Goal: Task Accomplishment & Management: Use online tool/utility

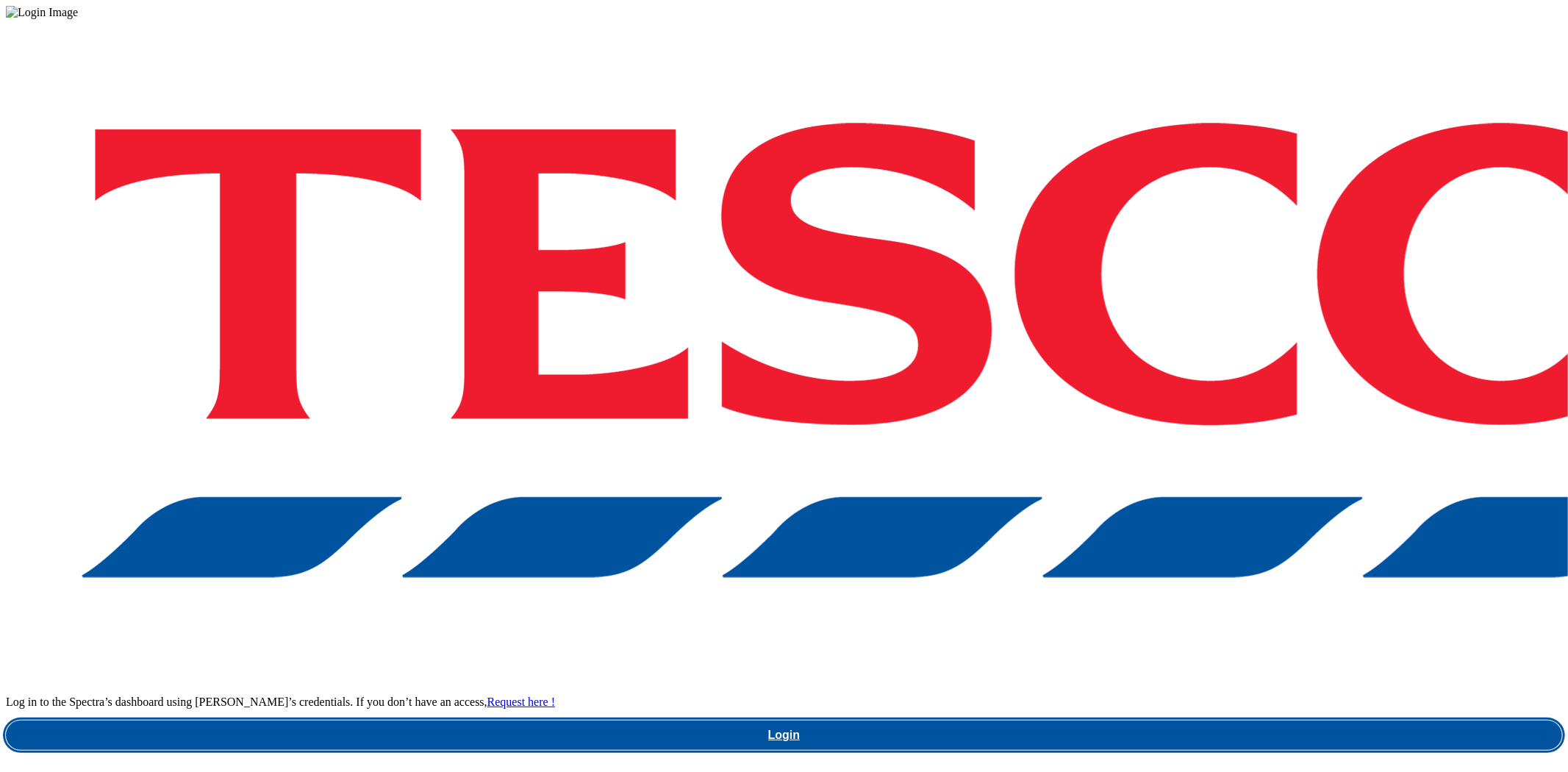
click at [1133, 720] on link "Login" at bounding box center [783, 735] width 1556 height 30
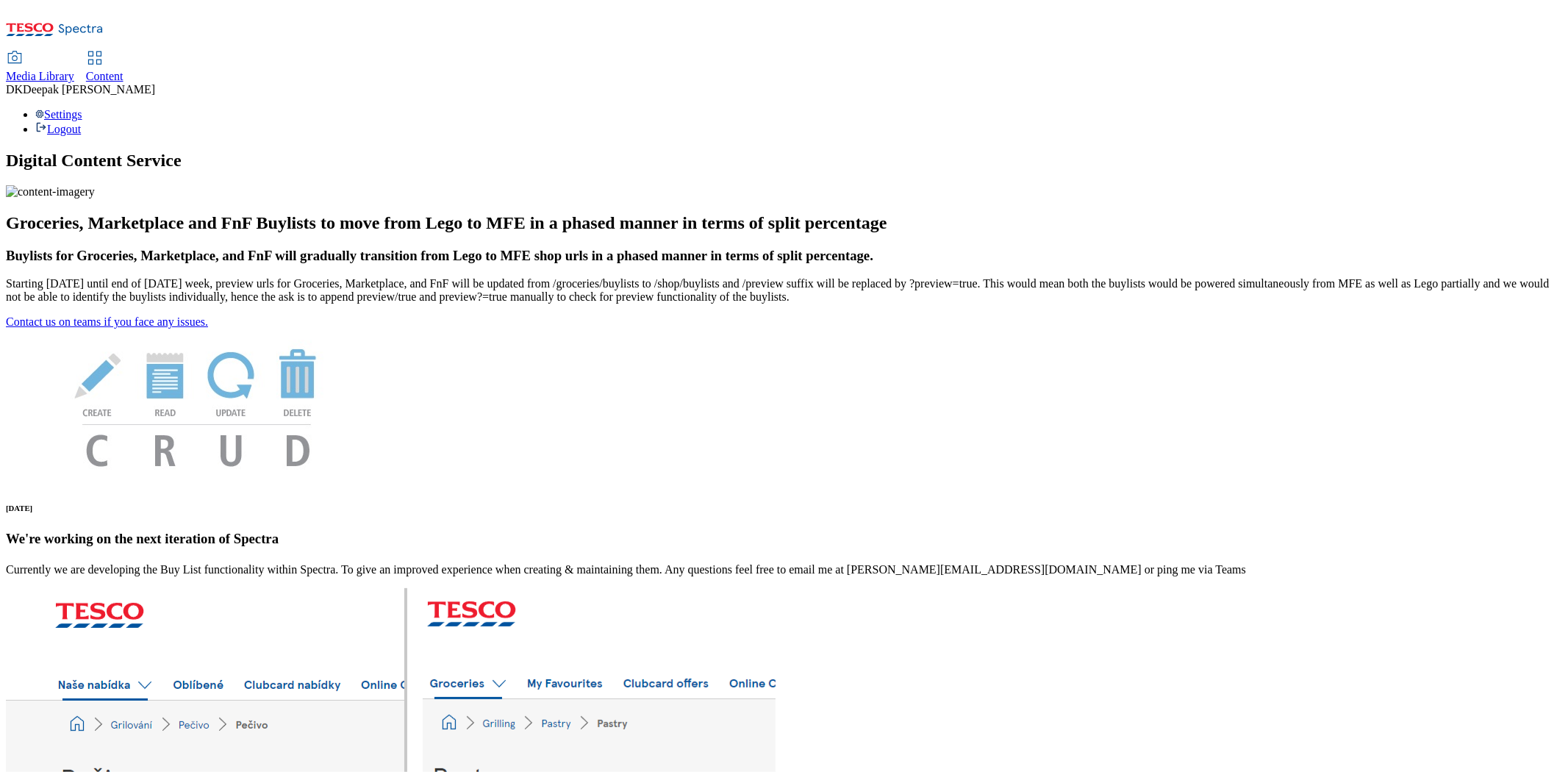
click at [123, 70] on span "Content" at bounding box center [105, 75] width 37 height 12
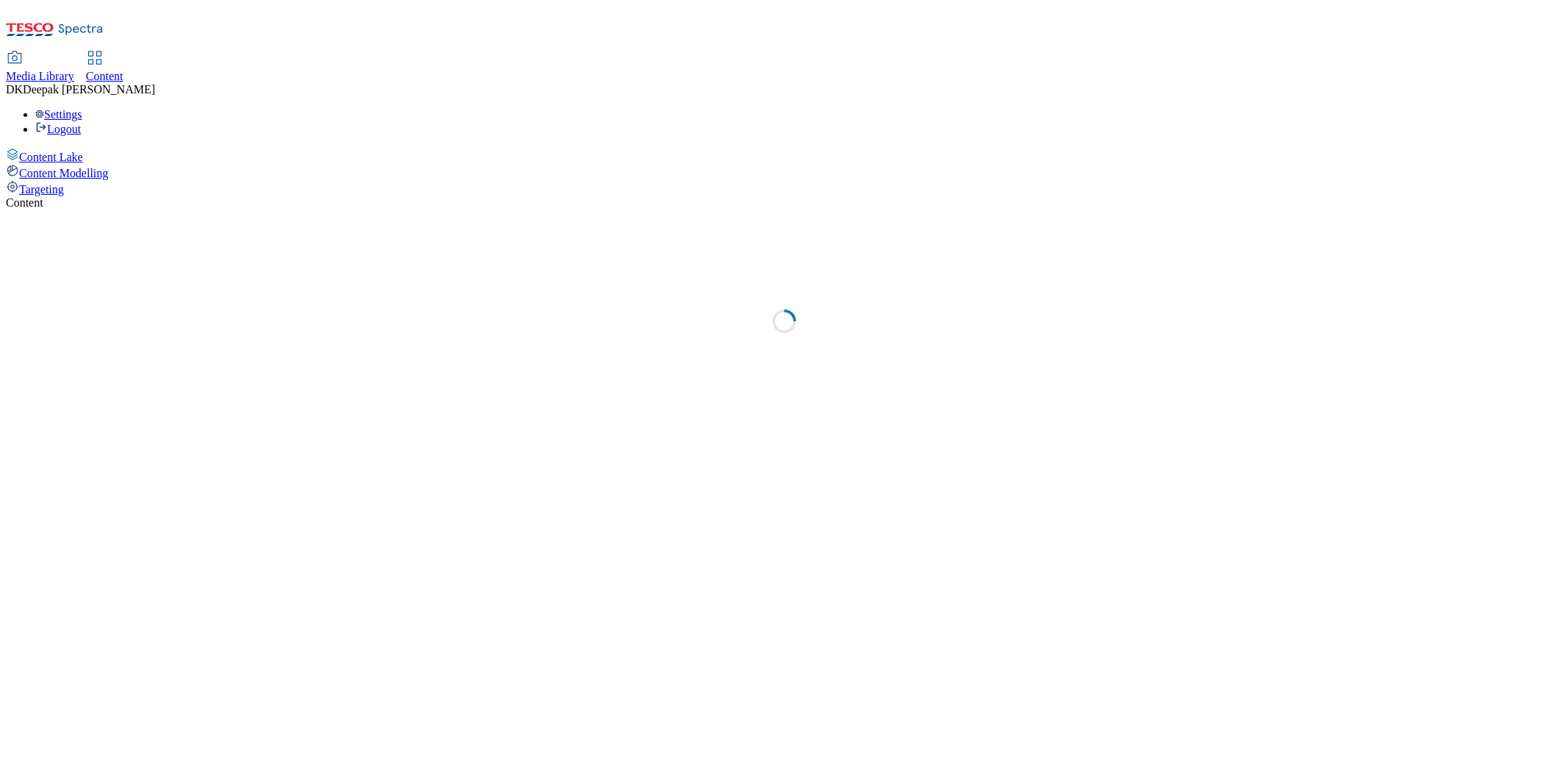
select select "ghs-[GEOGRAPHIC_DATA]"
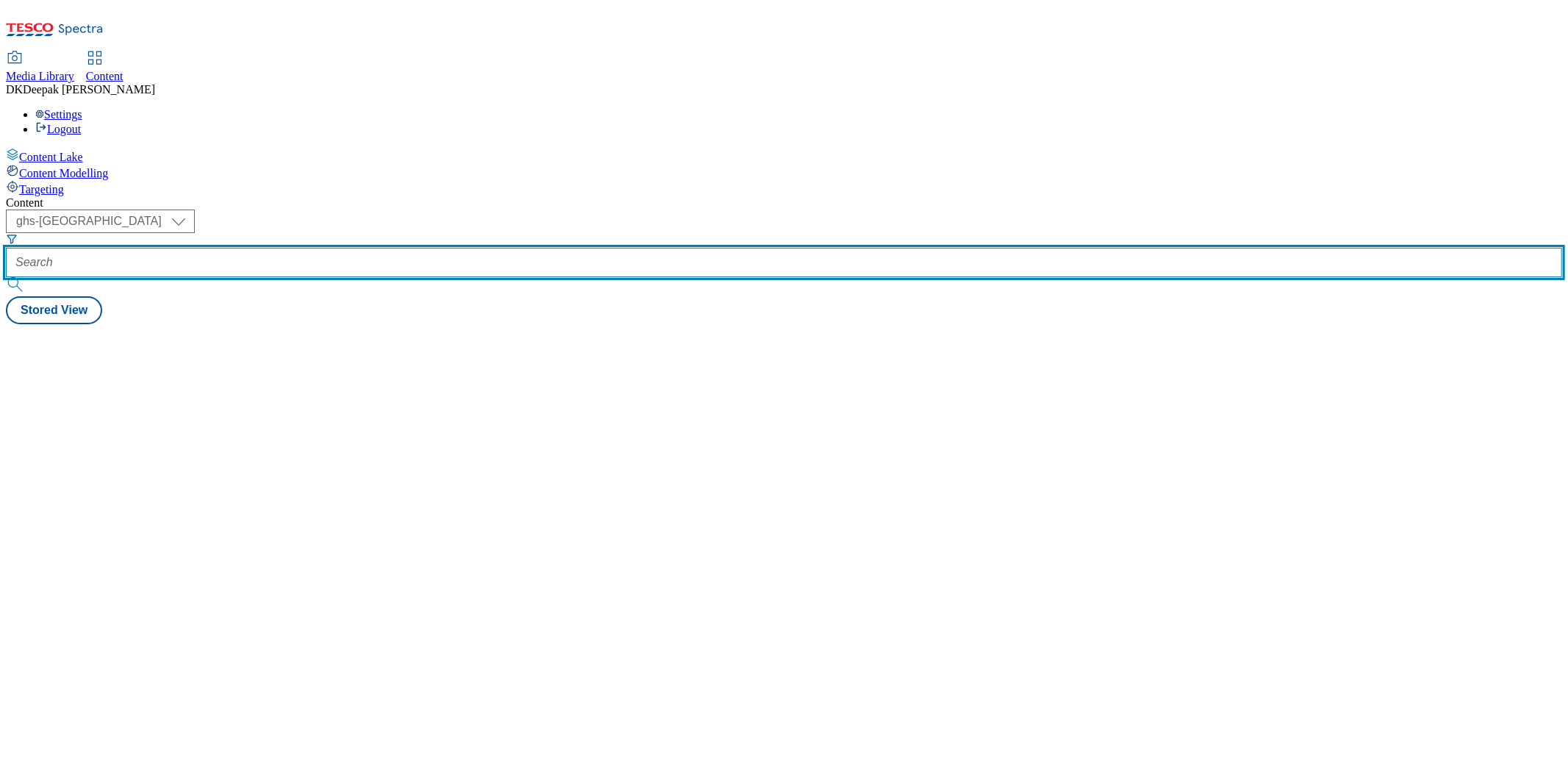
click at [333, 248] on input "text" at bounding box center [783, 263] width 1556 height 30
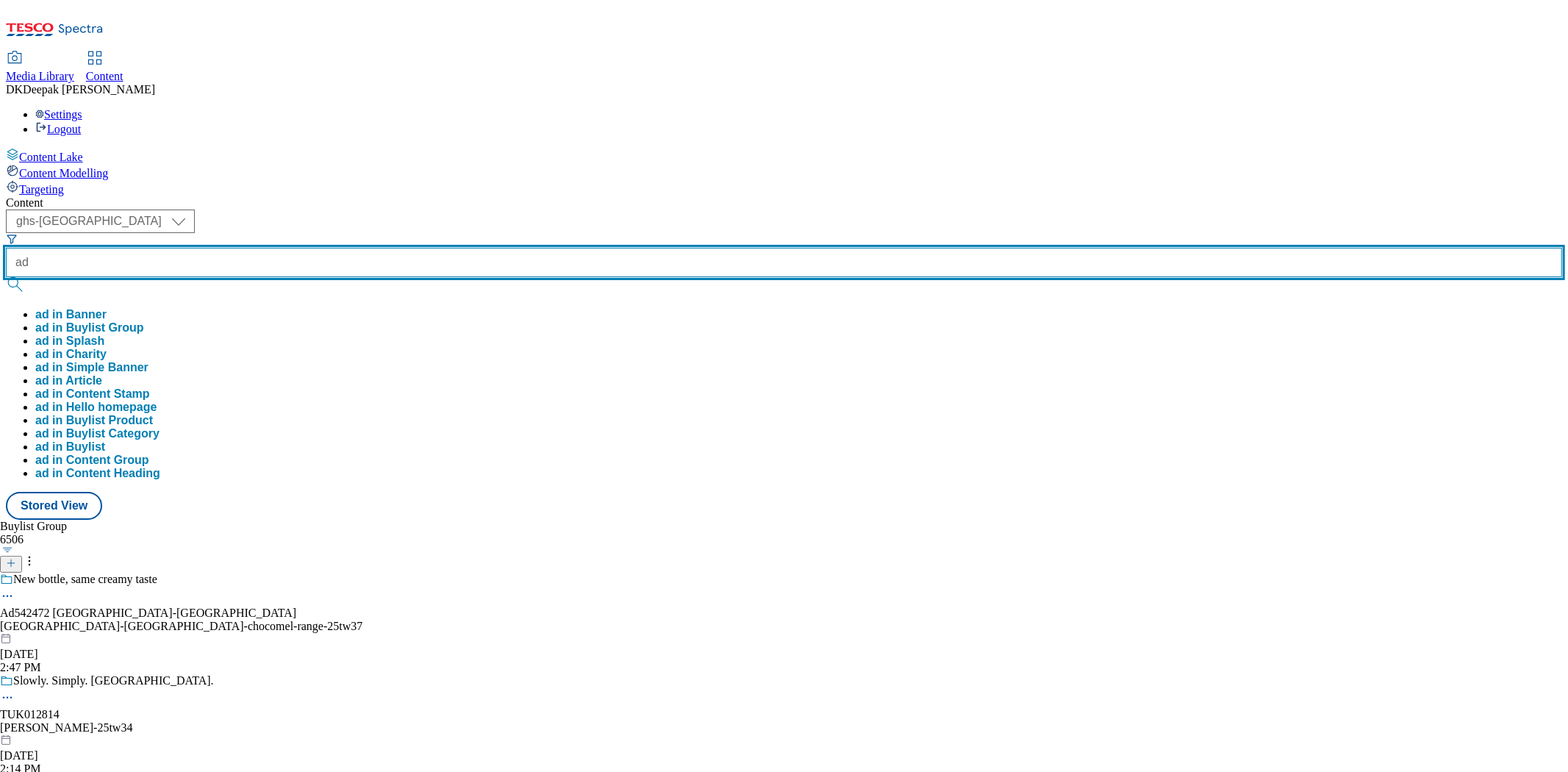
paste input "542500"
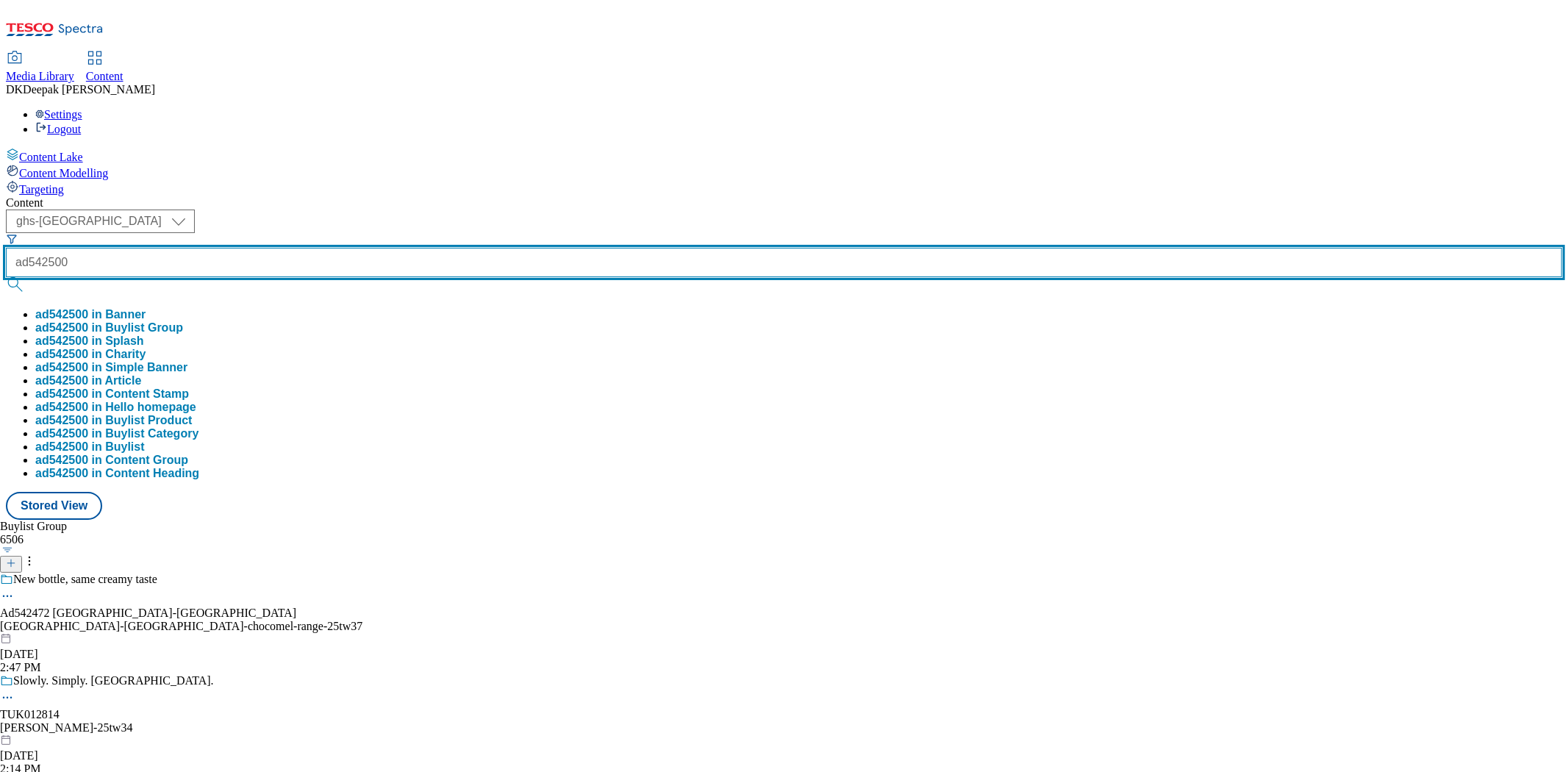
type input "ad542500"
click at [6, 277] on button "submit" at bounding box center [16, 285] width 20 height 15
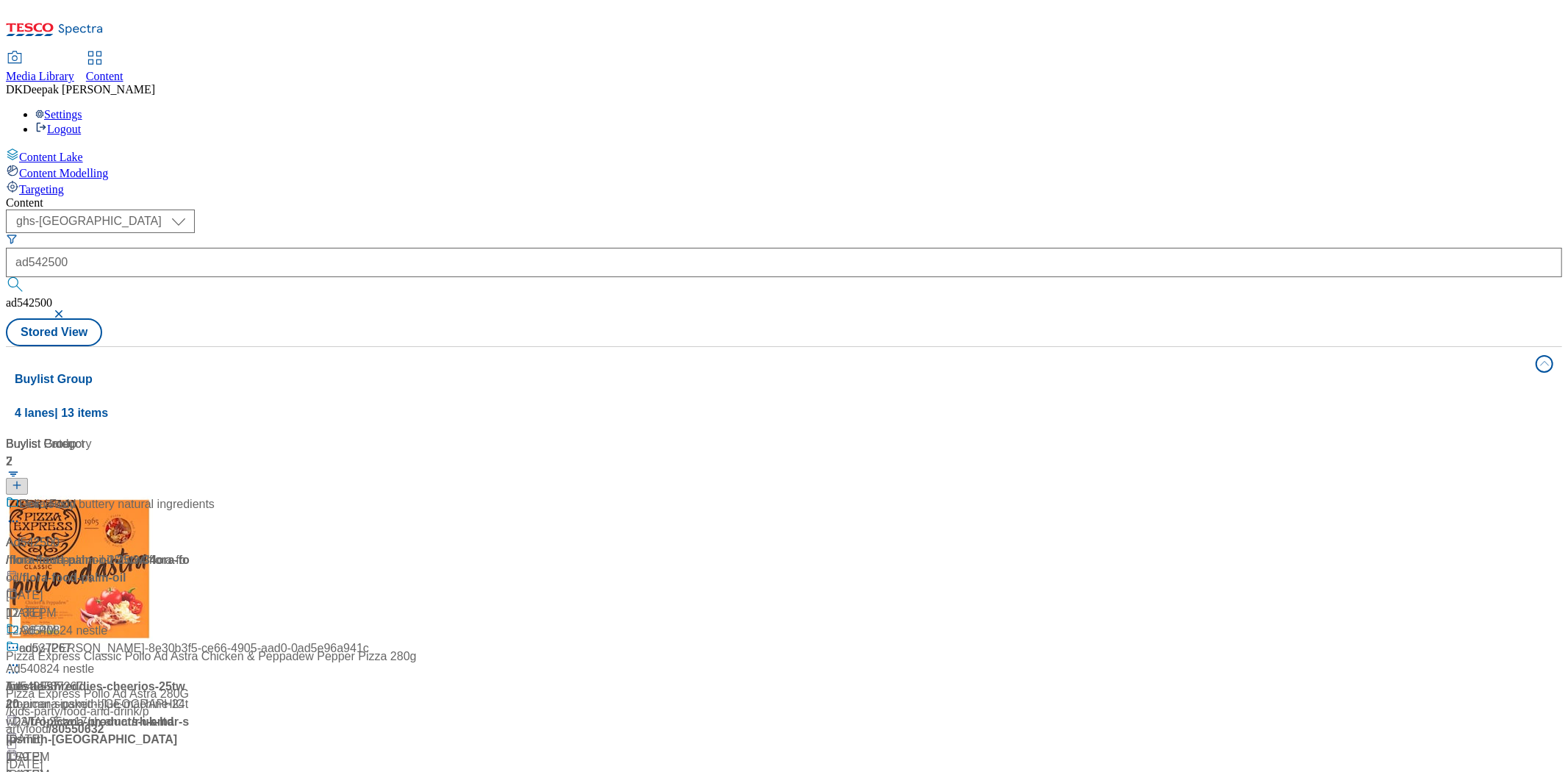
drag, startPoint x: 342, startPoint y: 614, endPoint x: 336, endPoint y: 475, distance: 139.1
click at [344, 614] on div "Buylist Group 4 lanes | 13 items Buylist 2 Palm oil free Ad542500 / flora-food-…" at bounding box center [783, 666] width 1556 height 641
click at [189, 551] on div "/ flora-food-palm-oil-25tw34 / flora-food" at bounding box center [97, 569] width 184 height 35
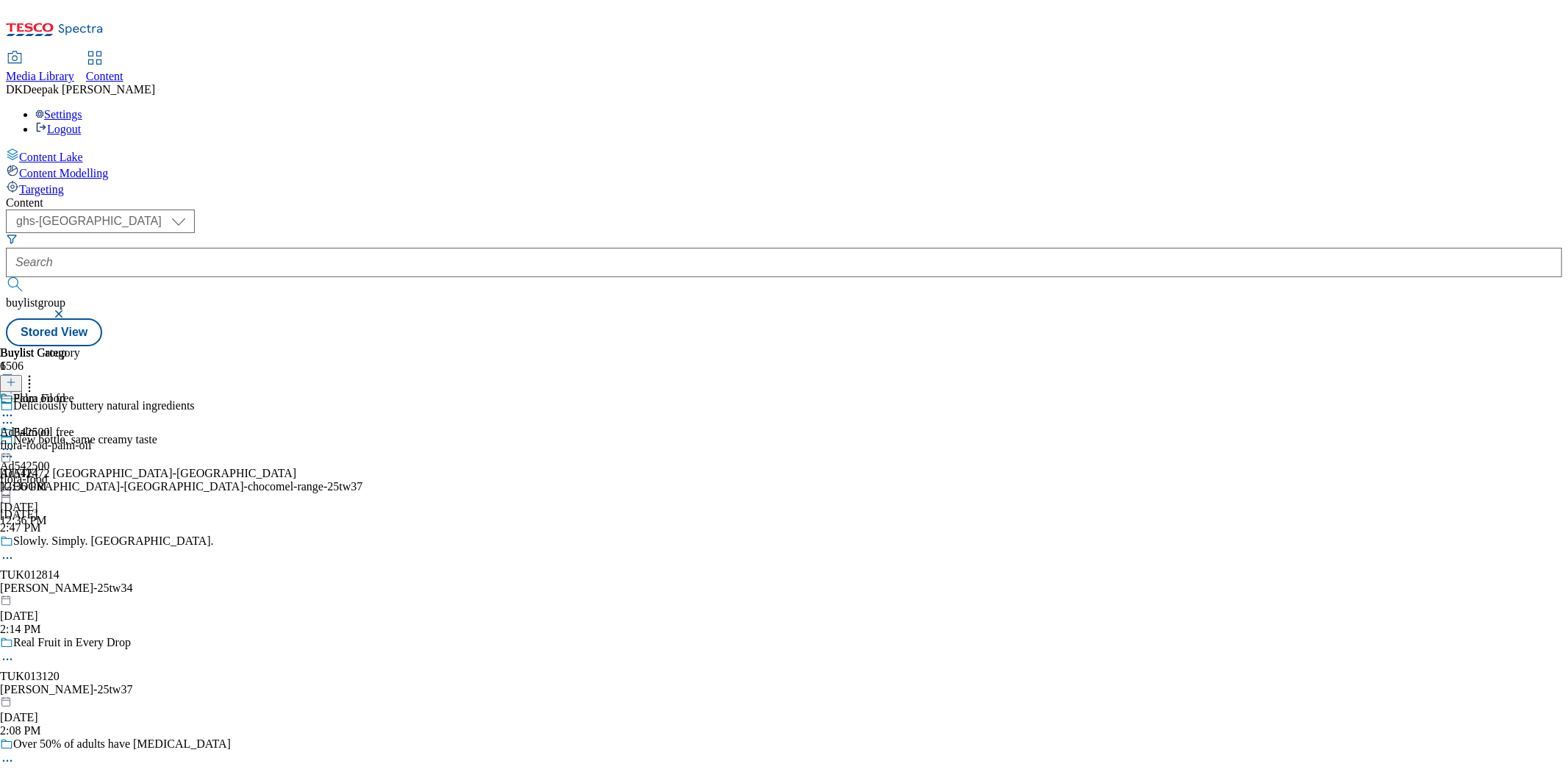
click at [363, 399] on div "Deliciously buttery natural ingredients" at bounding box center [181, 416] width 363 height 33
click at [15, 416] on icon at bounding box center [7, 423] width 15 height 15
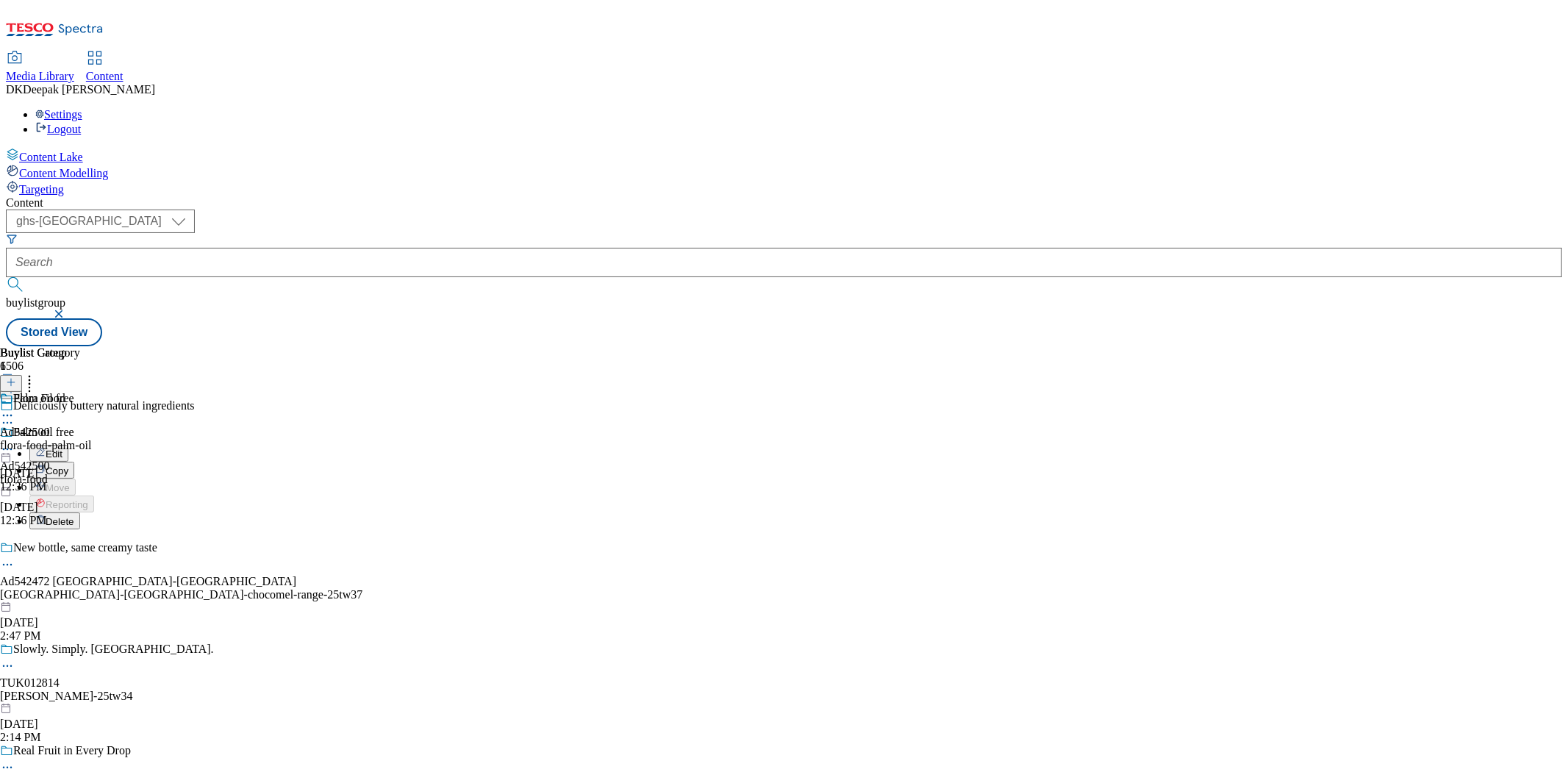
click at [69, 444] on button "Edit" at bounding box center [49, 453] width 39 height 17
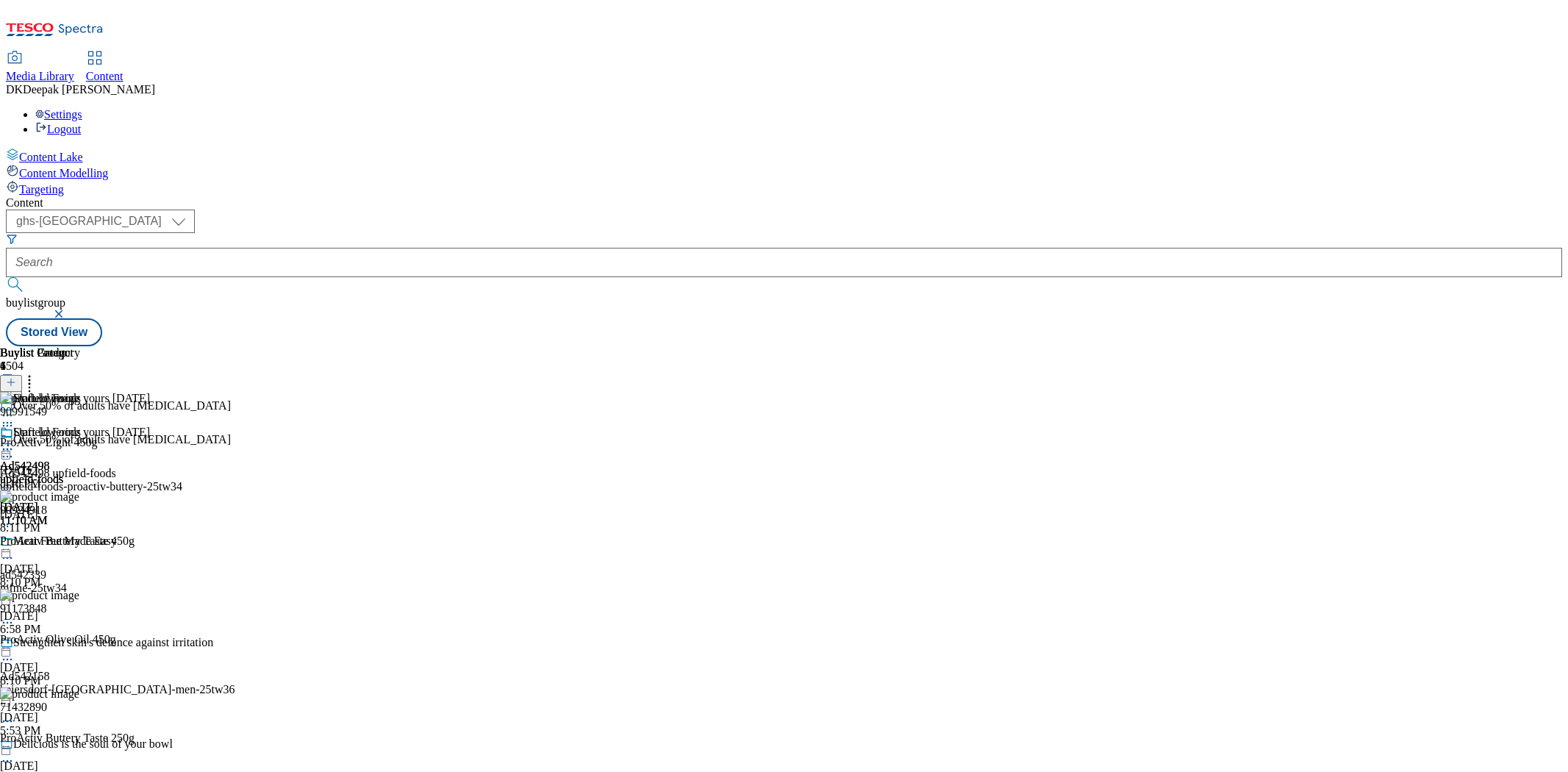
select select "ghs-[GEOGRAPHIC_DATA]"
click at [15, 449] on icon at bounding box center [7, 457] width 15 height 15
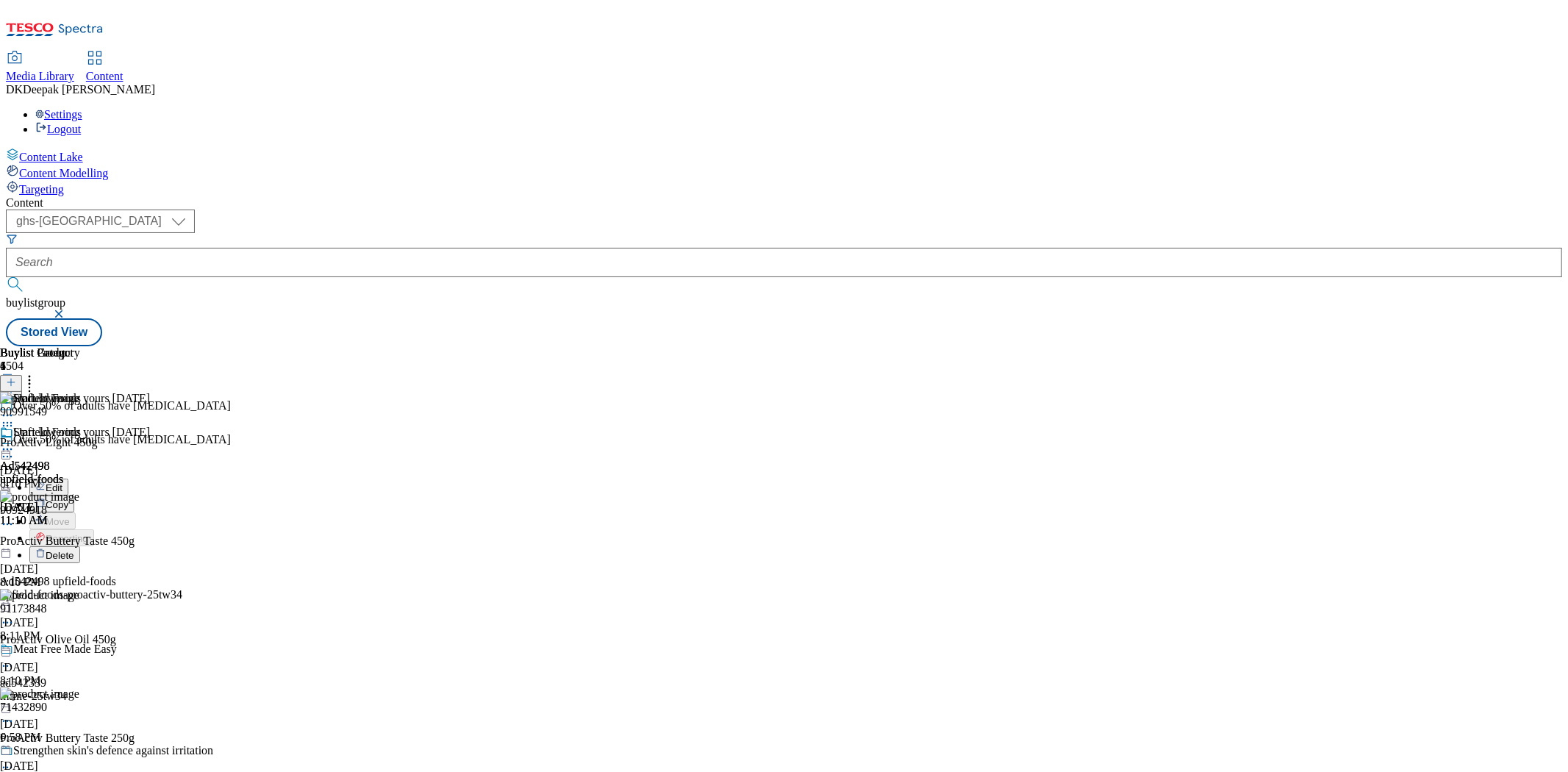
click at [69, 479] on button "Edit" at bounding box center [49, 487] width 39 height 17
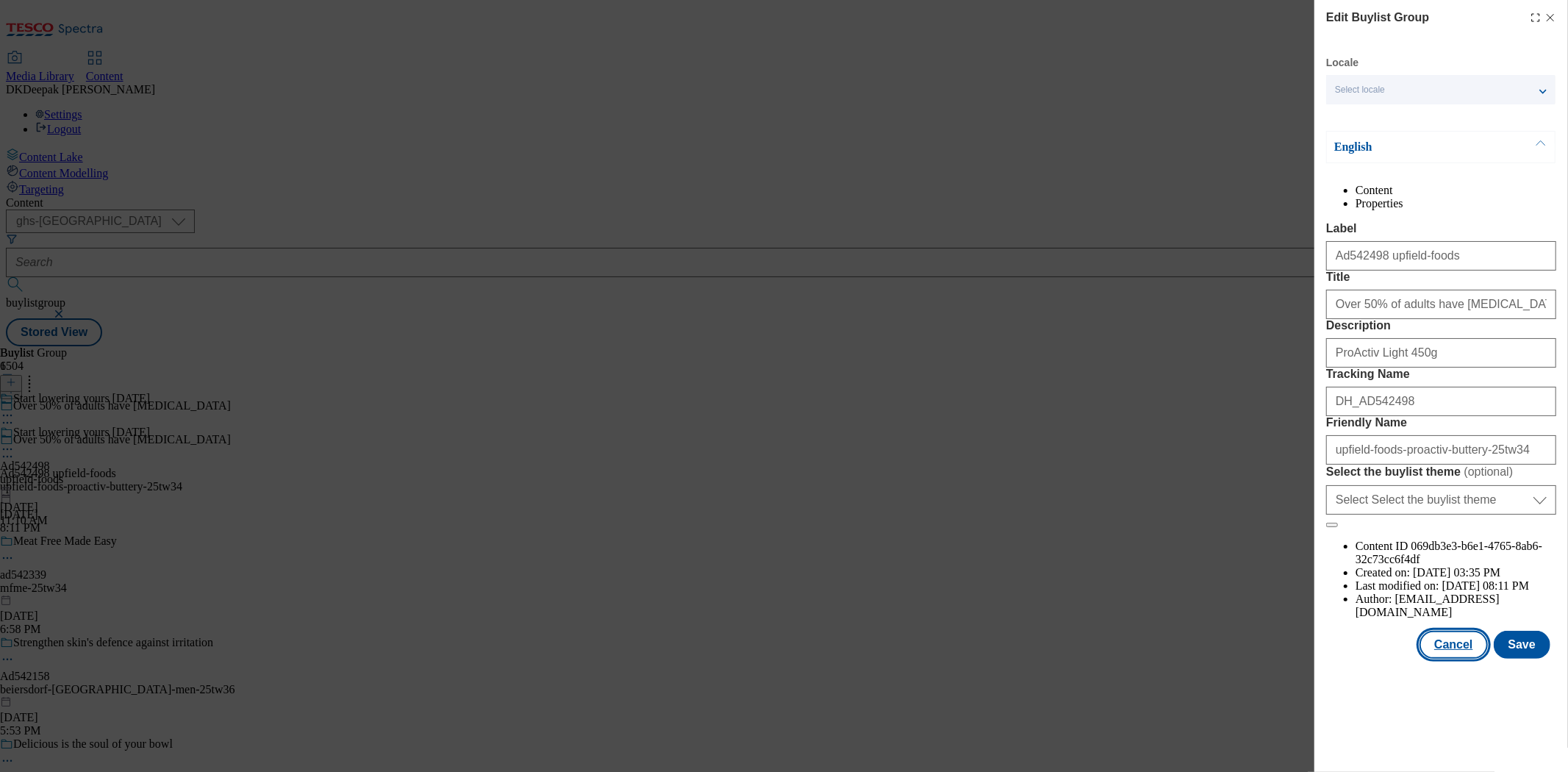
drag, startPoint x: 1466, startPoint y: 715, endPoint x: 1458, endPoint y: 694, distance: 22.5
click at [1466, 659] on button "Cancel" at bounding box center [1453, 645] width 68 height 28
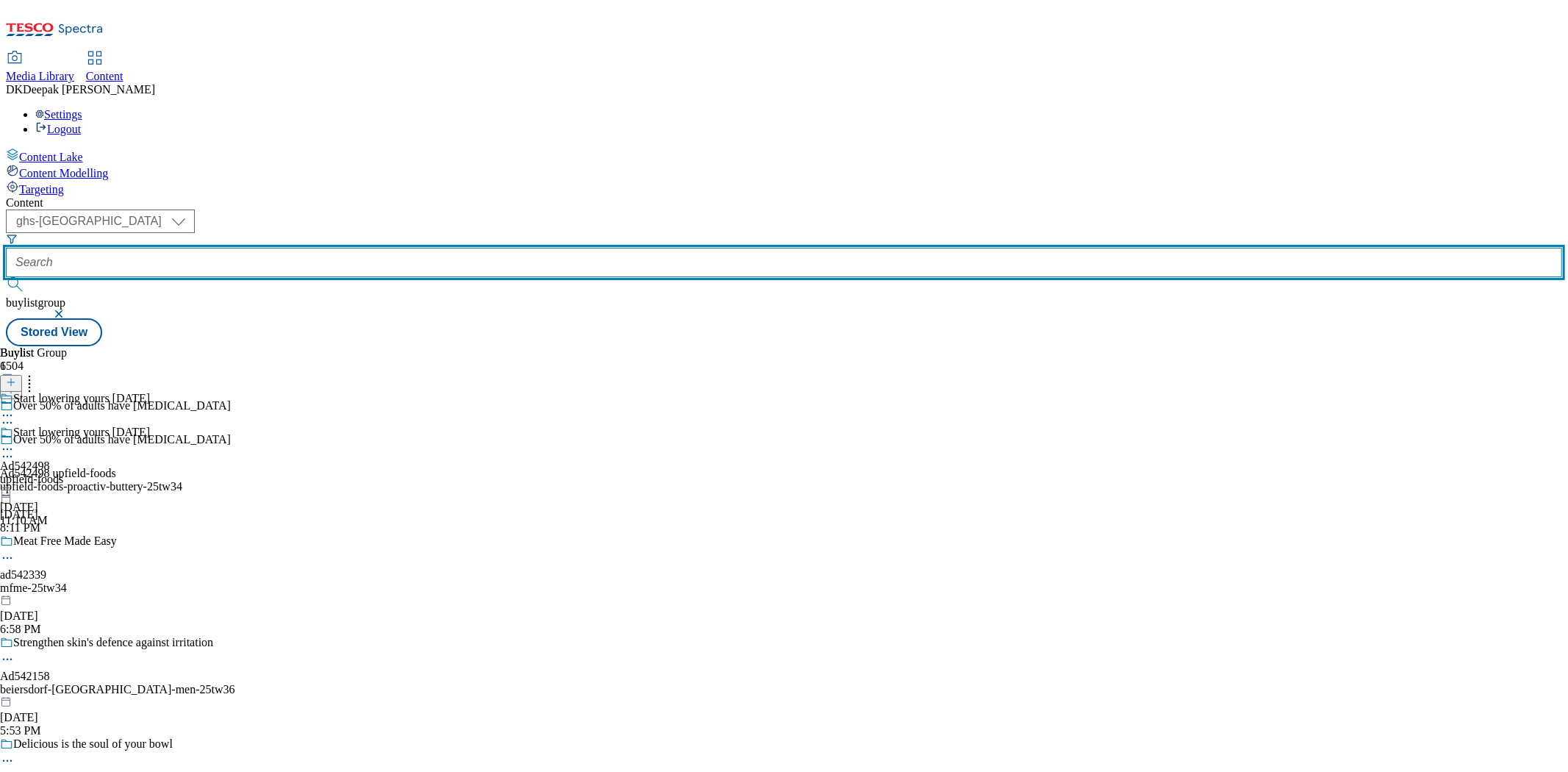
click at [328, 248] on input "text" at bounding box center [783, 263] width 1556 height 30
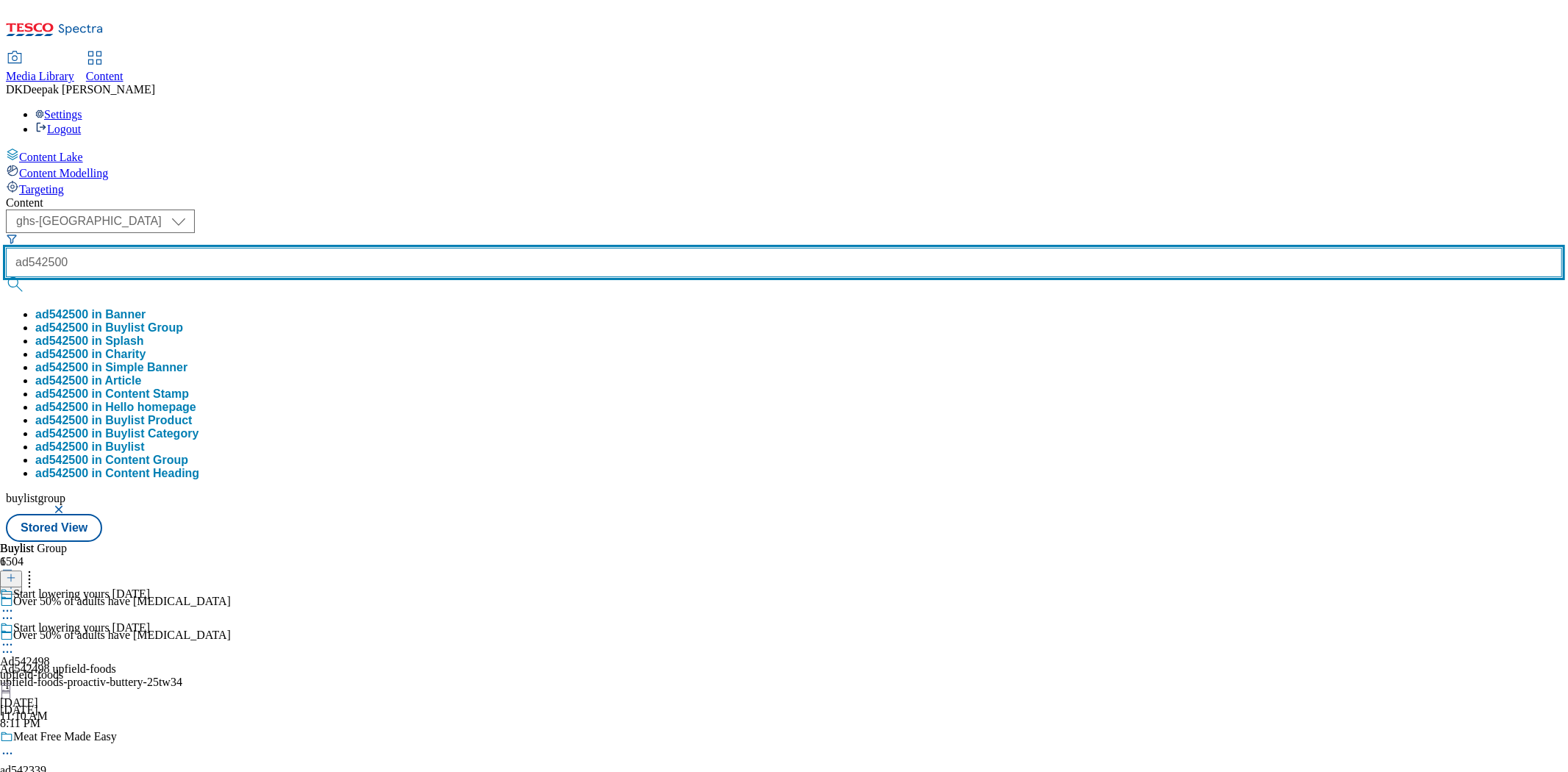
type input "ad542500"
click at [6, 277] on button "submit" at bounding box center [16, 285] width 20 height 15
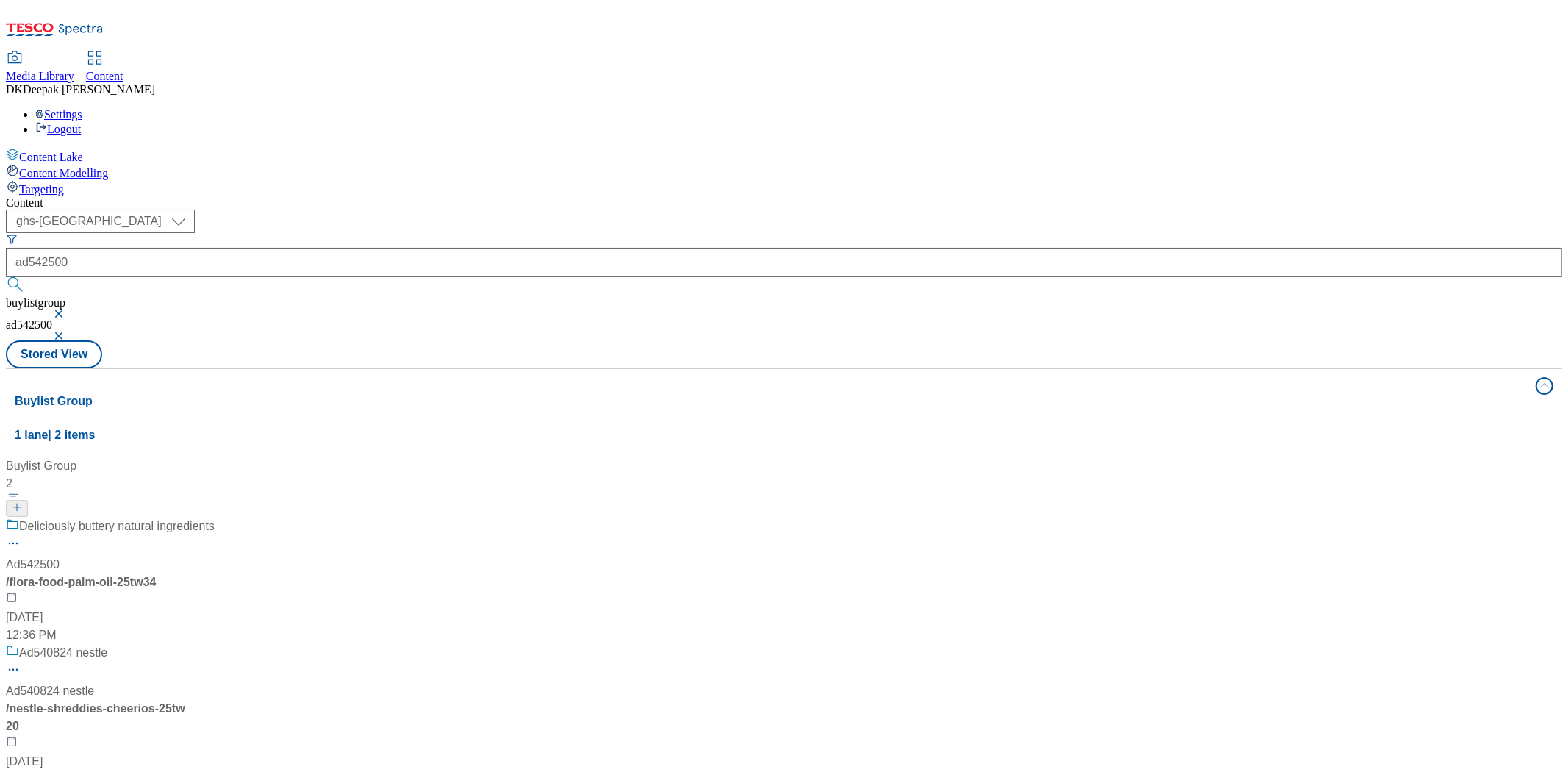
click at [214, 518] on div "Deliciously buttery natural ingredients Ad542500 / flora-food-palm-oil-25tw34 O…" at bounding box center [109, 581] width 209 height 126
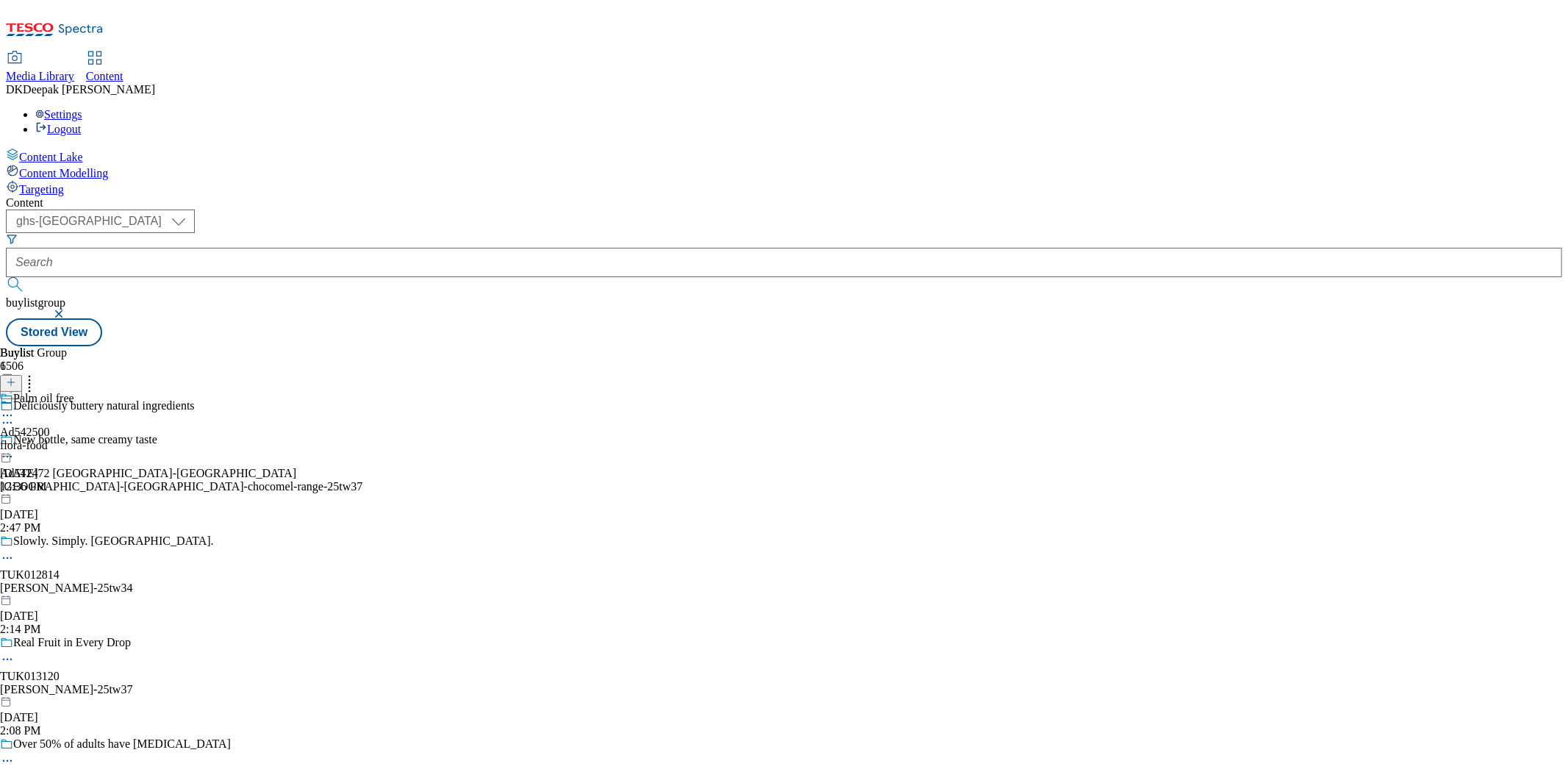
click at [15, 416] on icon at bounding box center [7, 423] width 15 height 15
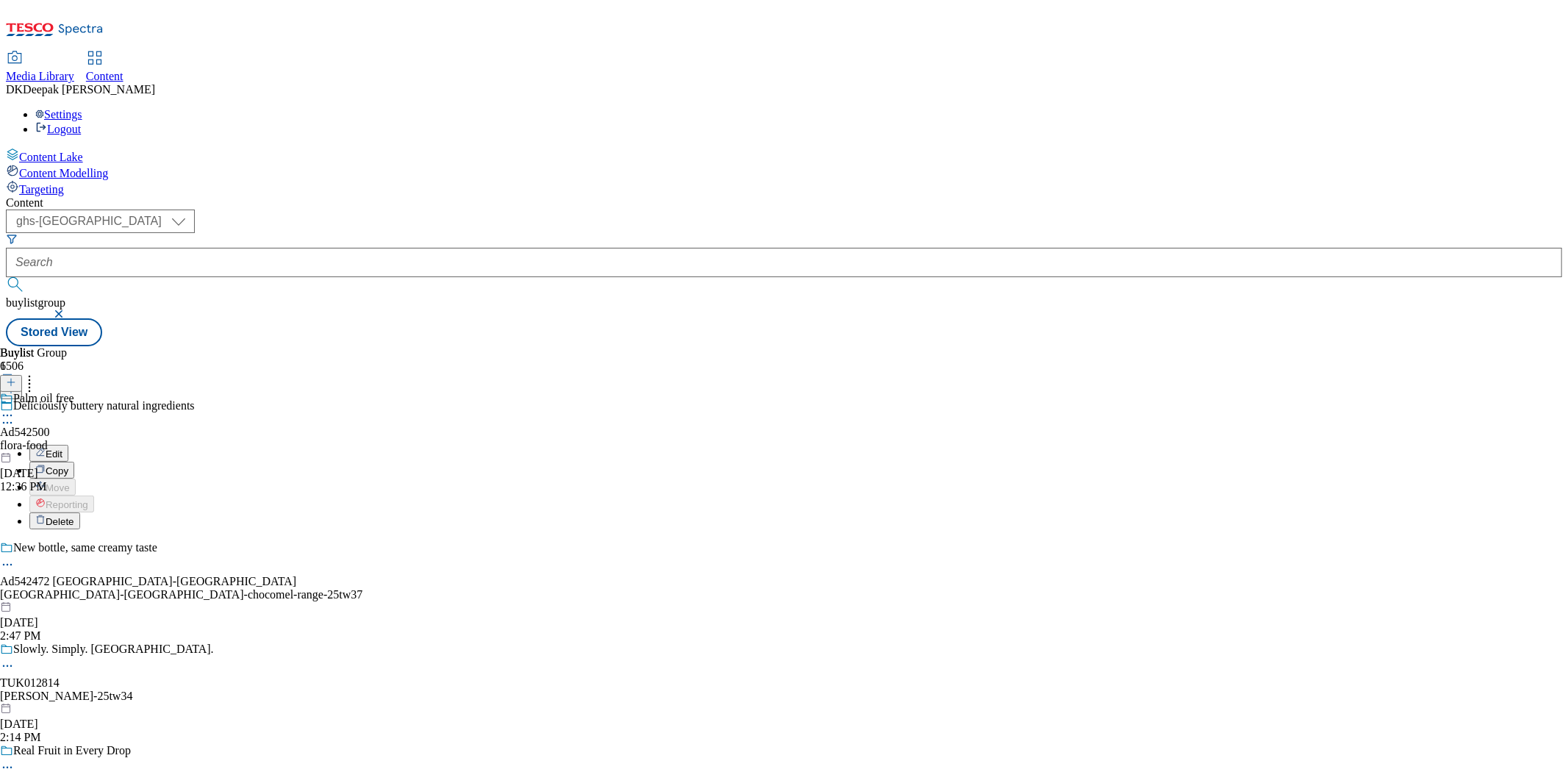
click at [69, 444] on button "Edit" at bounding box center [49, 453] width 39 height 17
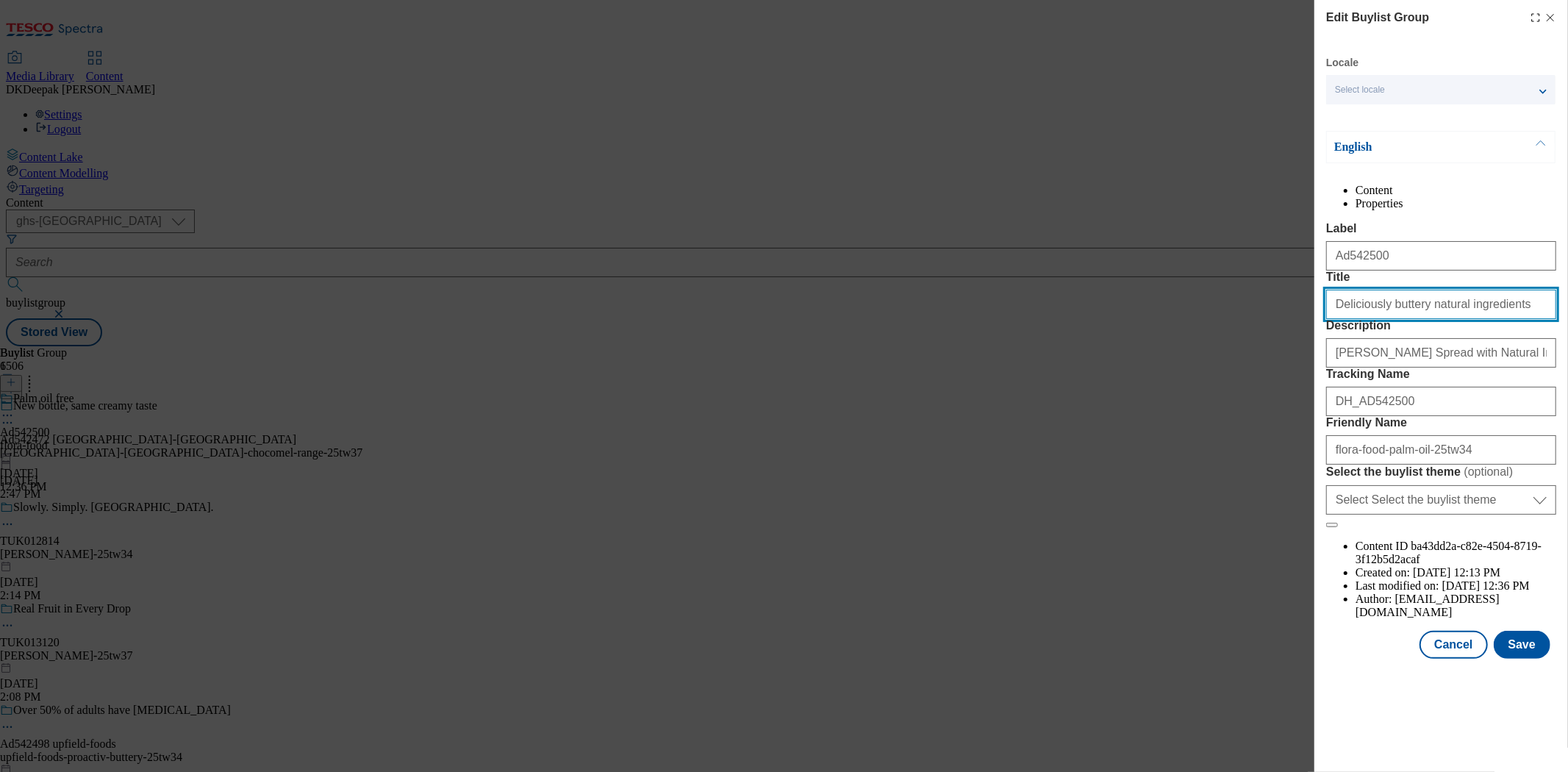
drag, startPoint x: 1501, startPoint y: 361, endPoint x: 1196, endPoint y: 361, distance: 305.0
click at [1197, 361] on div "Edit Buylist Group Locale Select locale English Welsh English Content Propertie…" at bounding box center [784, 386] width 1568 height 772
paste input "Deliciously buttery natural ingredients"
type input "Deliciously buttery natural ingredients"
click at [1523, 659] on button "Save" at bounding box center [1522, 645] width 57 height 28
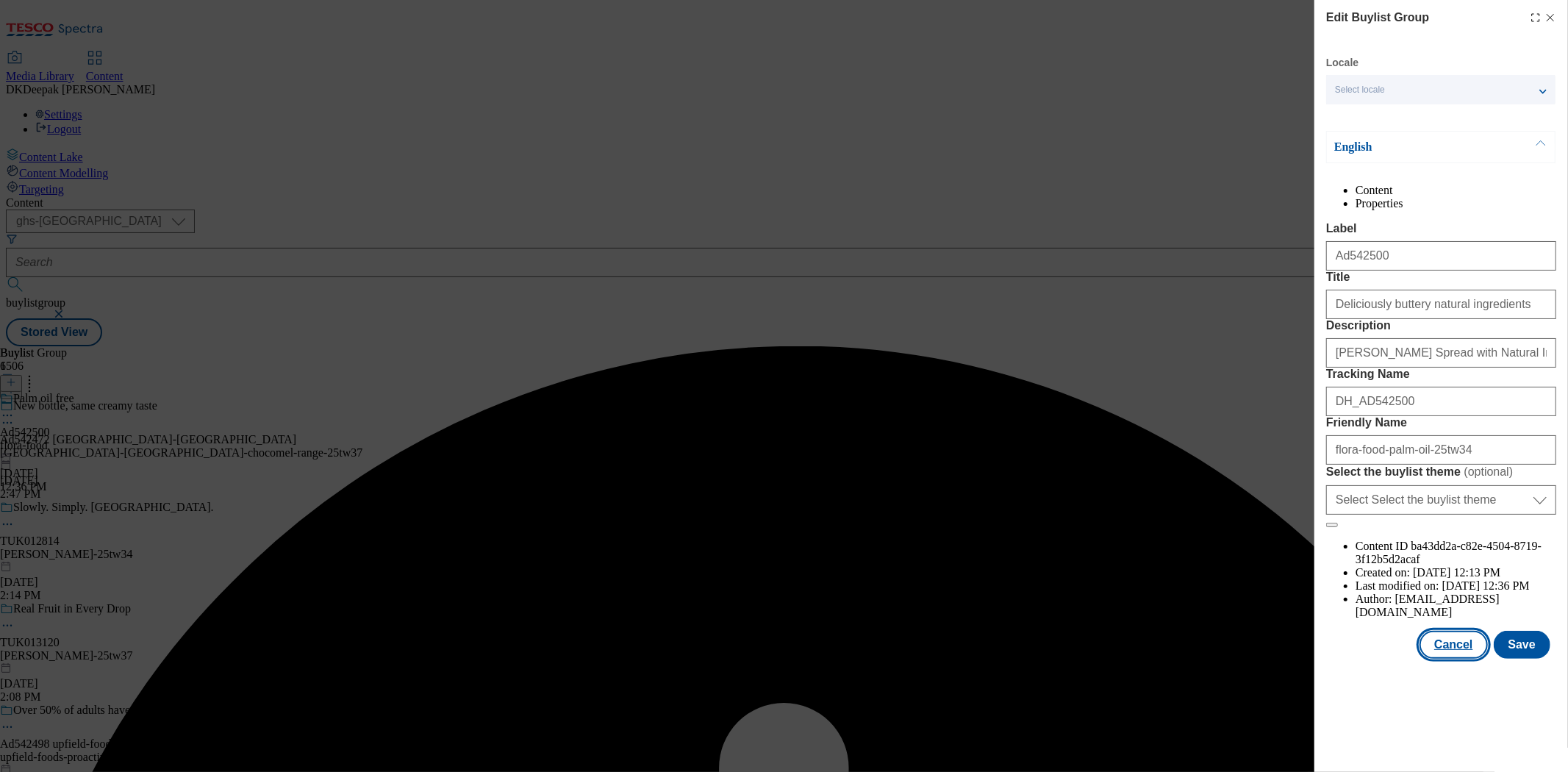
click at [1453, 659] on button "Cancel" at bounding box center [1453, 645] width 68 height 28
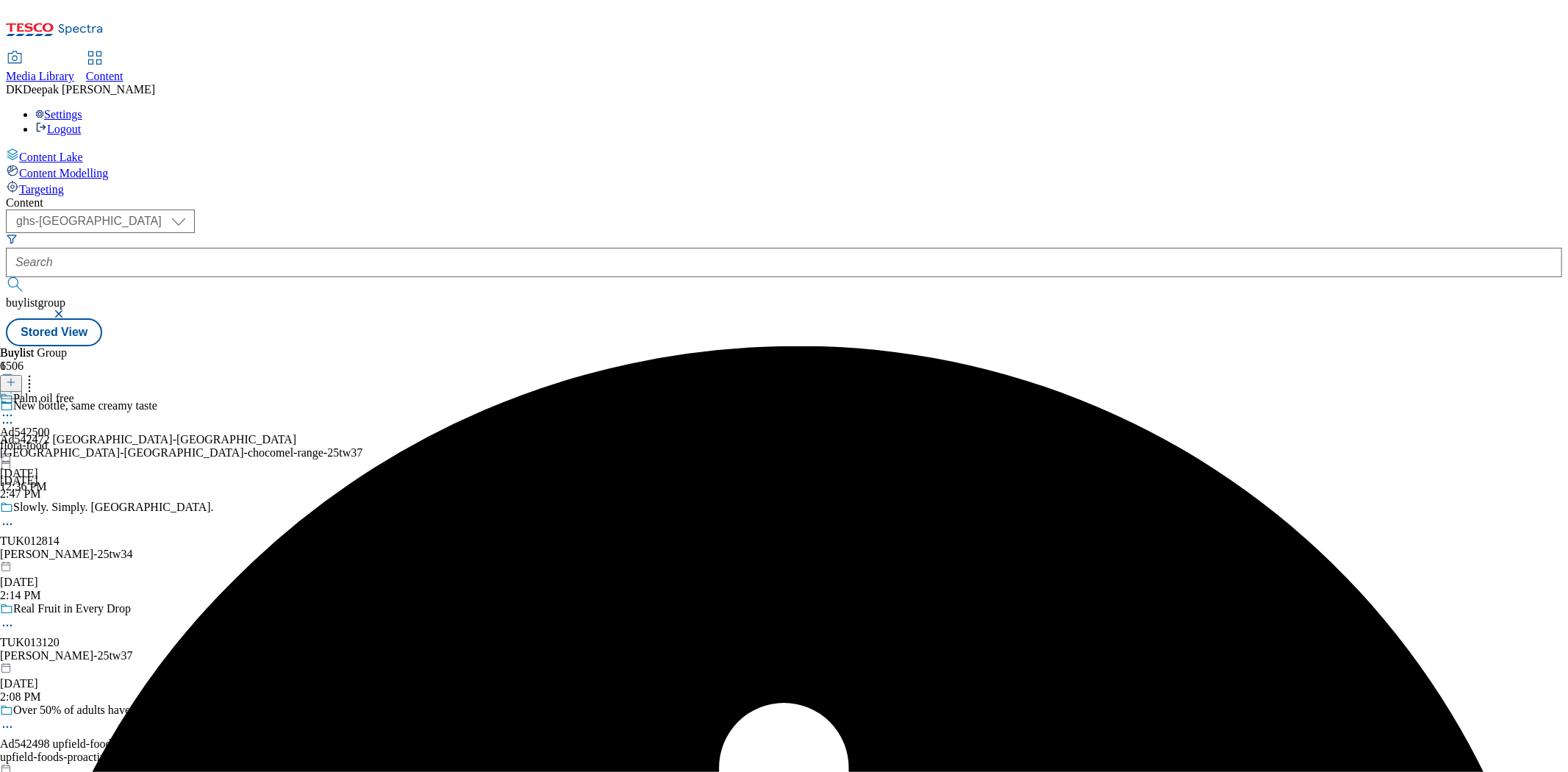
click at [74, 439] on div "flora-food" at bounding box center [37, 445] width 74 height 13
click at [6, 448] on circle at bounding box center [4, 449] width 2 height 2
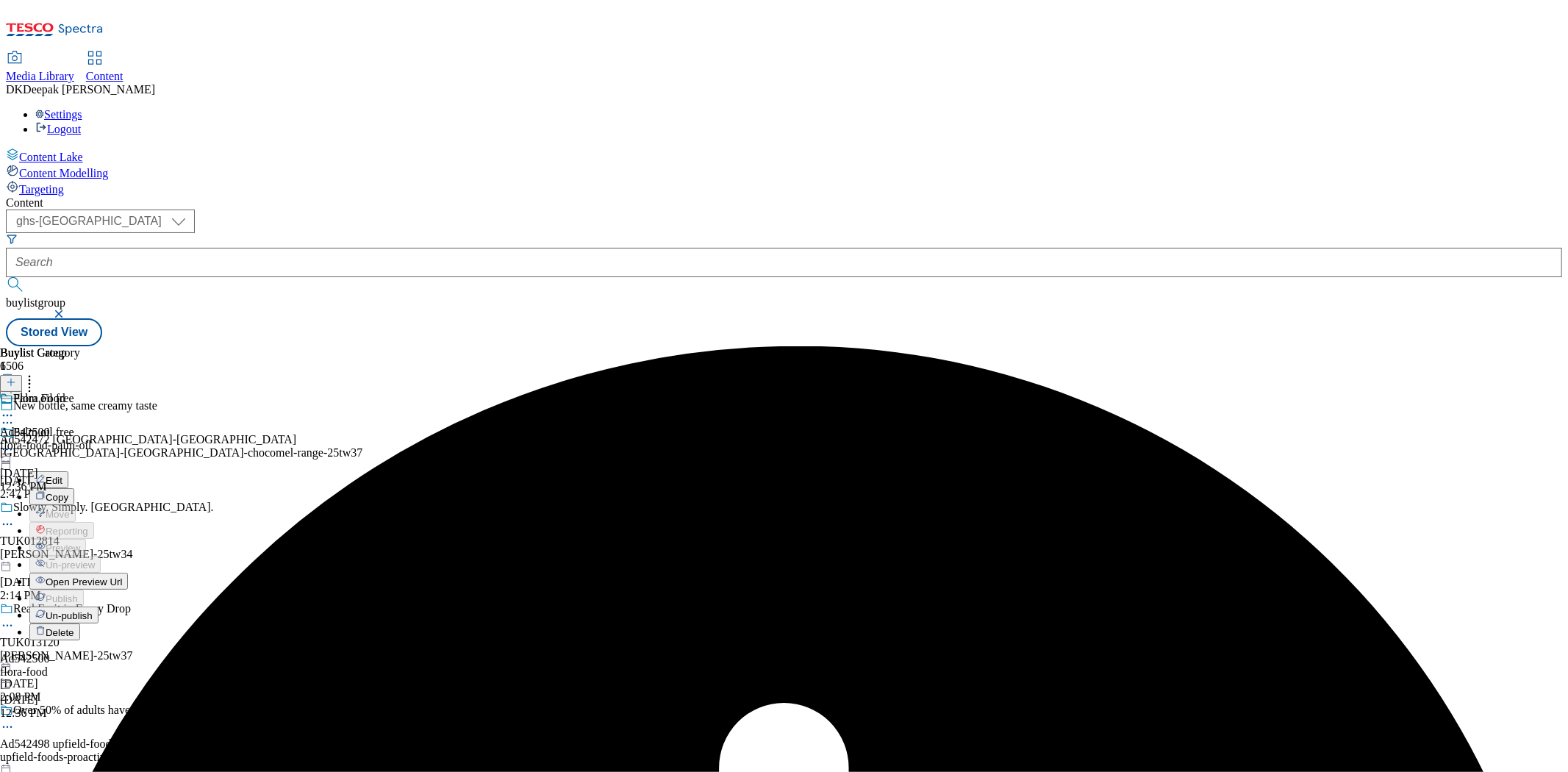
click at [69, 471] on button "Edit" at bounding box center [49, 480] width 39 height 17
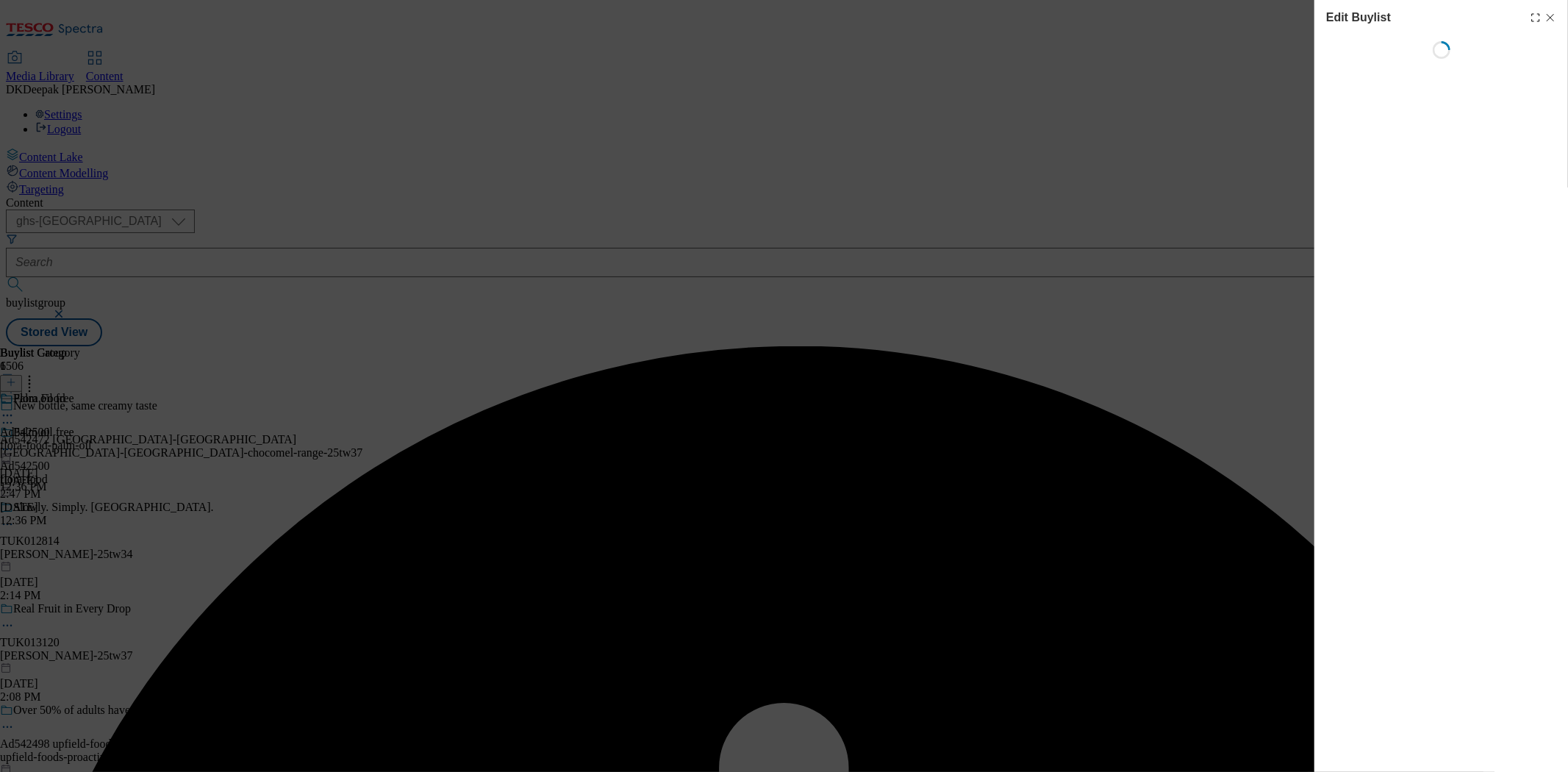
select select "tactical"
select select "supplier funded short term 1-3 weeks"
select select "dunnhumby"
select select "Banner"
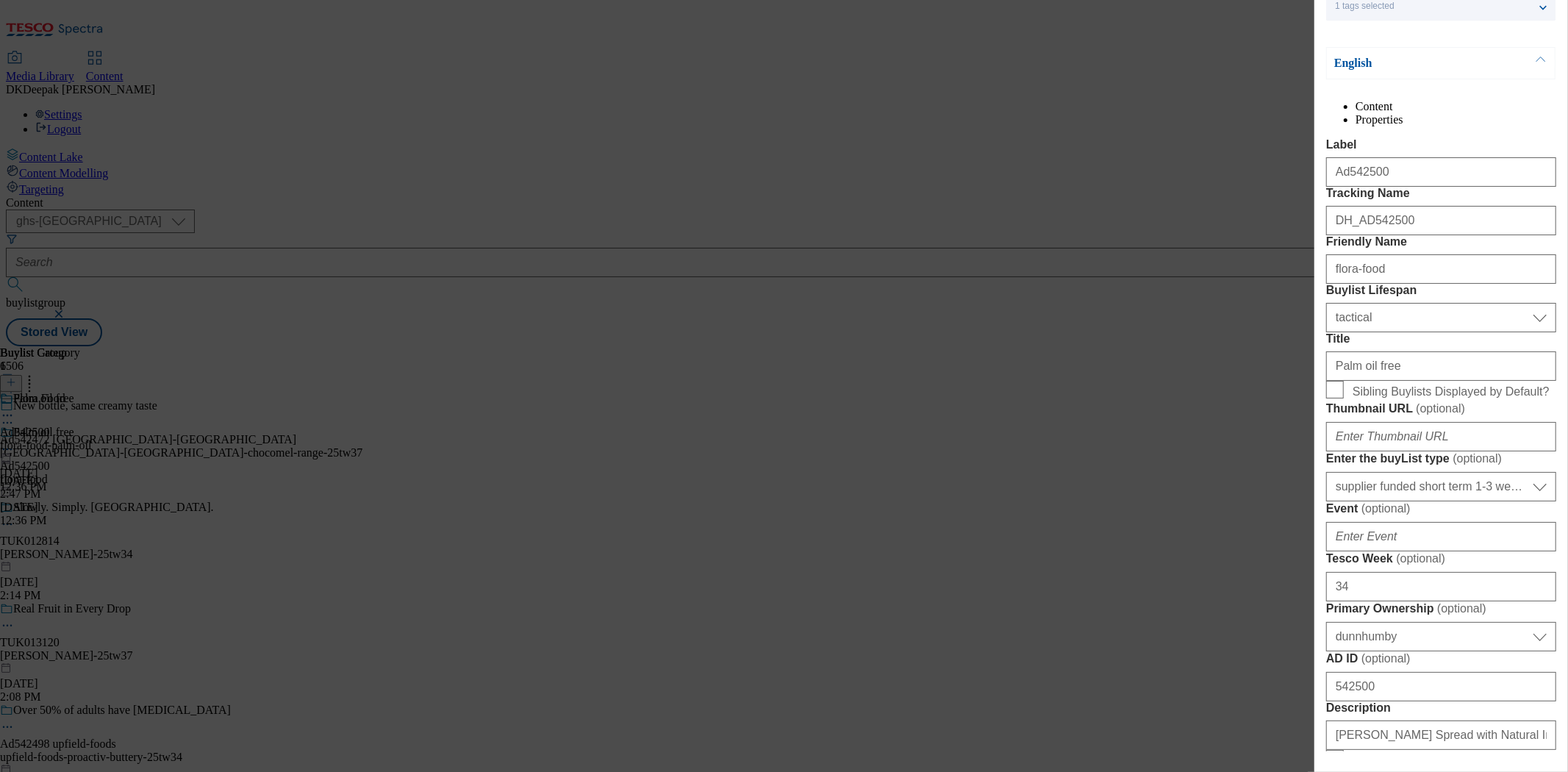
scroll to position [163, 0]
drag, startPoint x: 1401, startPoint y: 500, endPoint x: 1279, endPoint y: 500, distance: 122.0
click at [1279, 500] on div "Edit Buylist Locale Select locale English Welsh Tags 1 tags selected fnf market…" at bounding box center [784, 386] width 1568 height 772
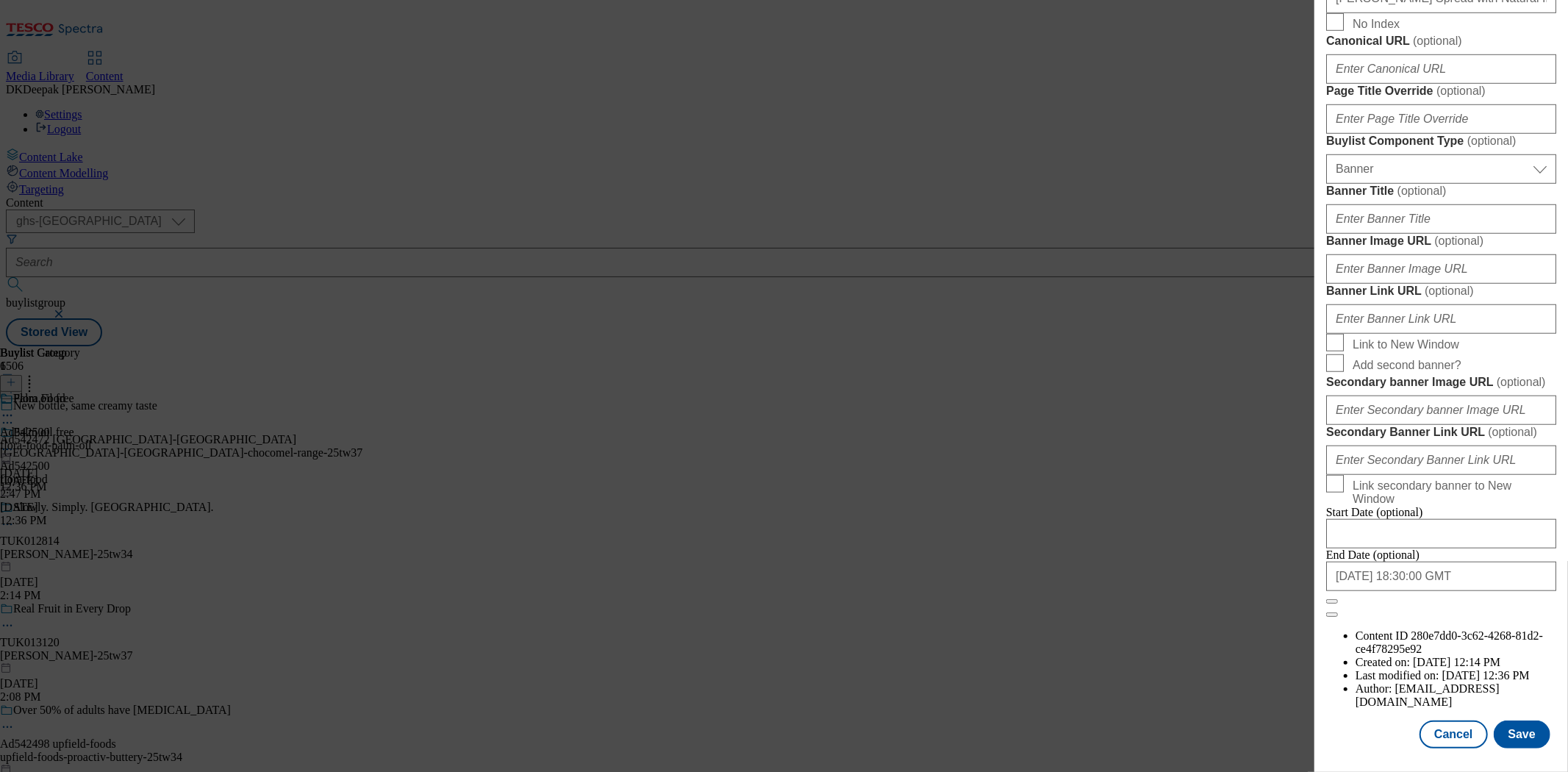
scroll to position [1454, 0]
type input "No palm oil"
click at [1533, 720] on button "Save" at bounding box center [1522, 734] width 57 height 28
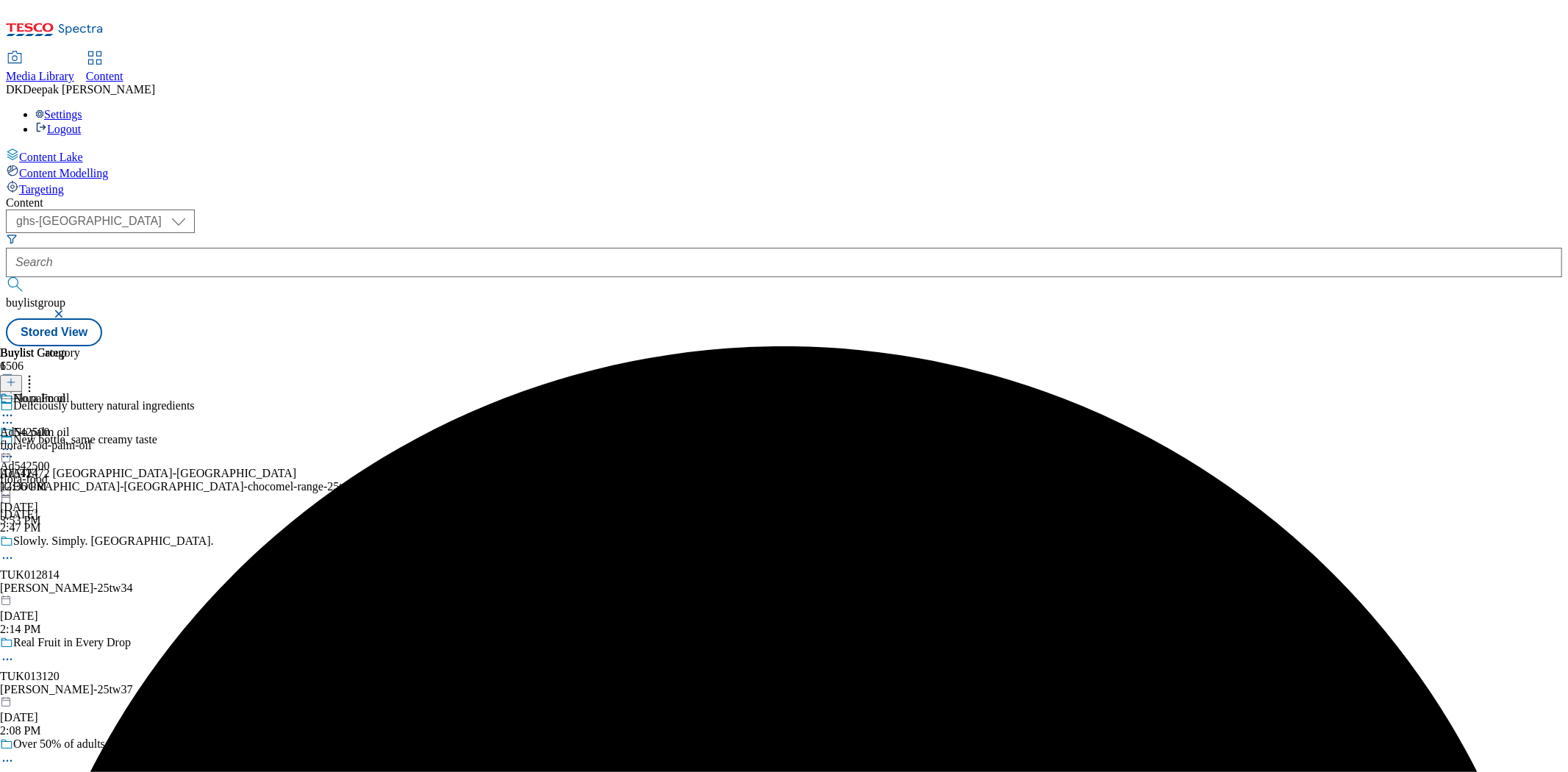
click at [91, 439] on div "flora-food-palm-oil" at bounding box center [45, 445] width 91 height 13
click at [15, 442] on icon at bounding box center [7, 449] width 15 height 15
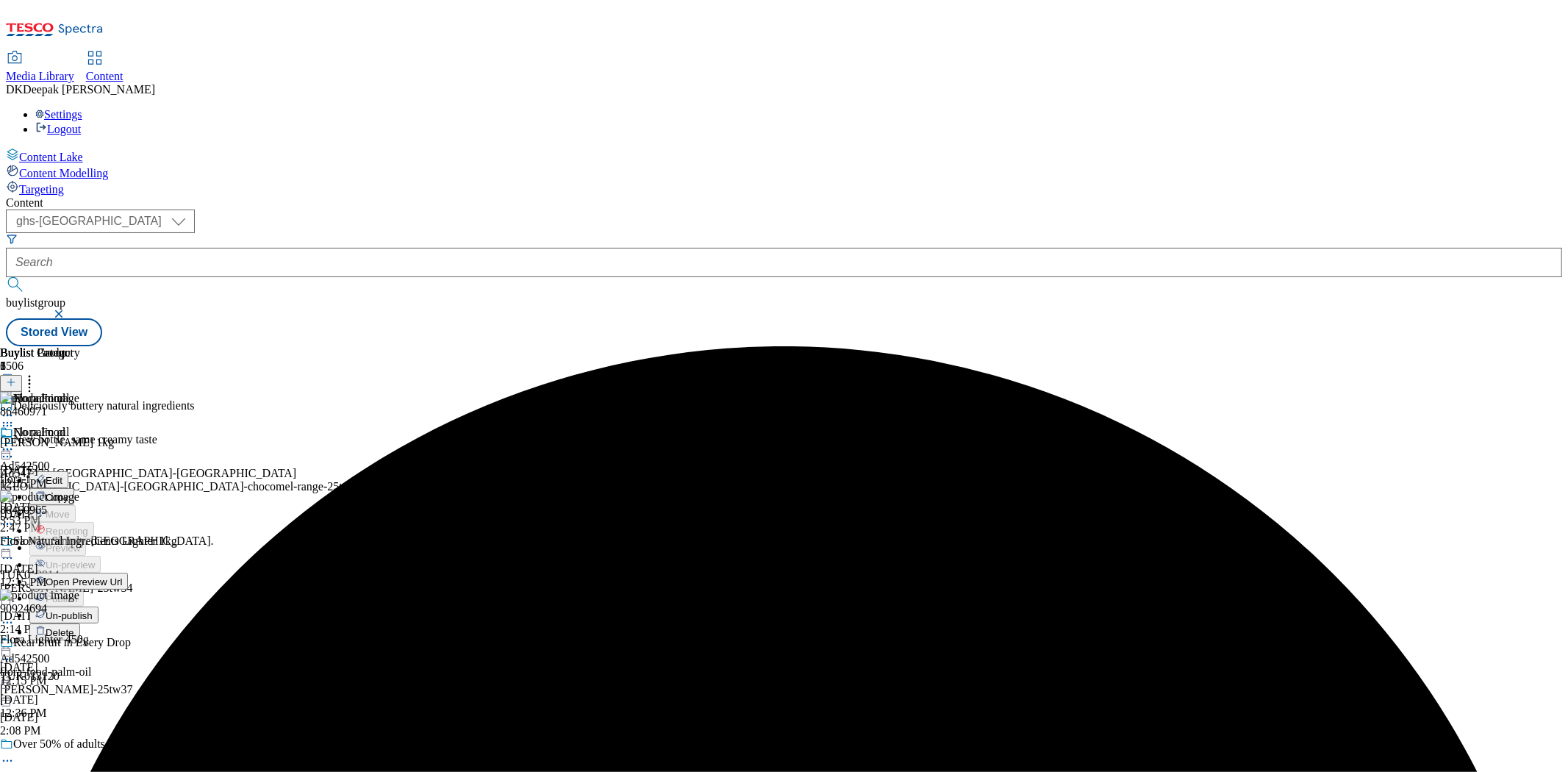
click at [62, 475] on span "Edit" at bounding box center [54, 481] width 17 height 11
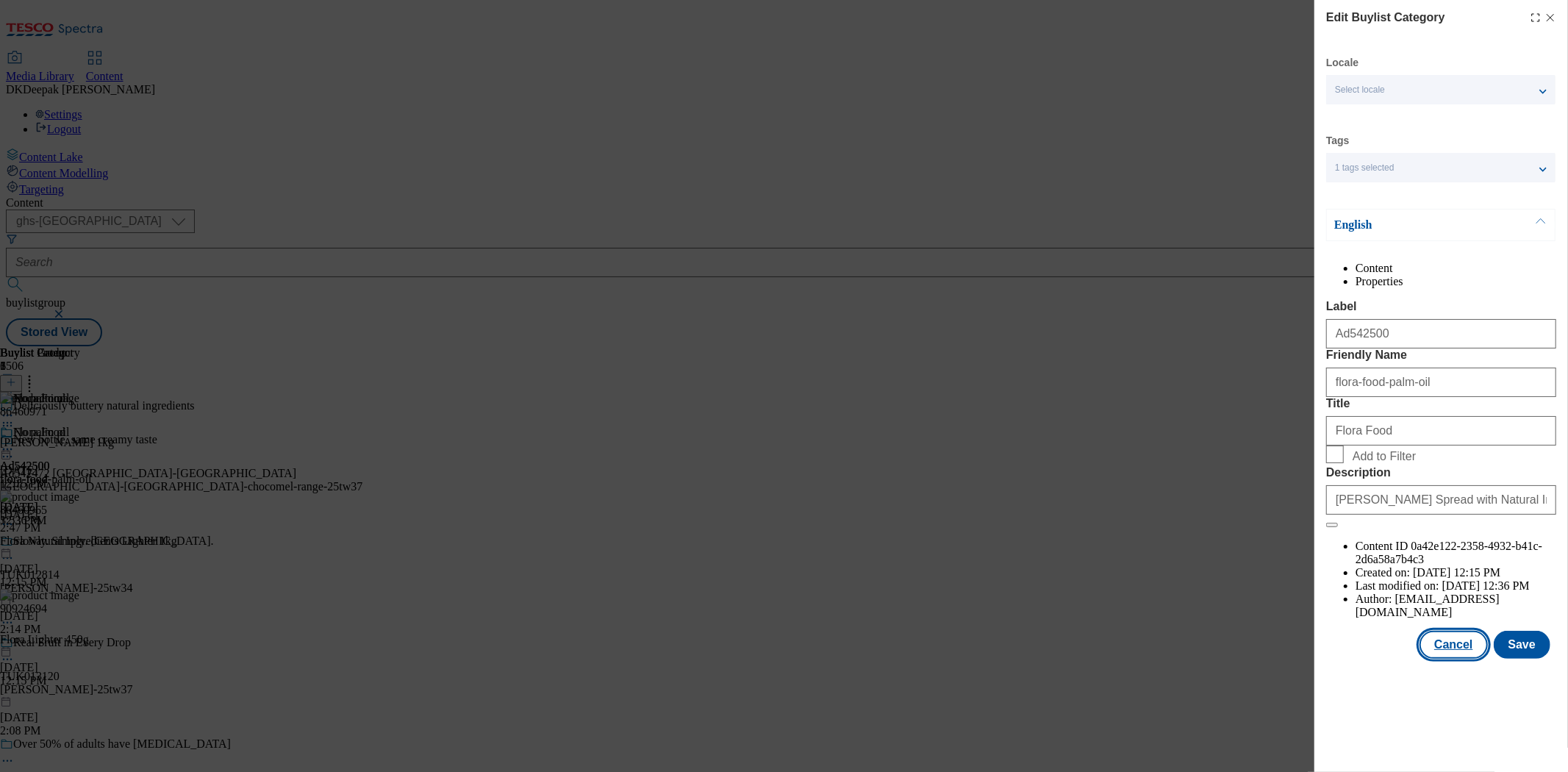
click at [1462, 659] on button "Cancel" at bounding box center [1453, 645] width 68 height 28
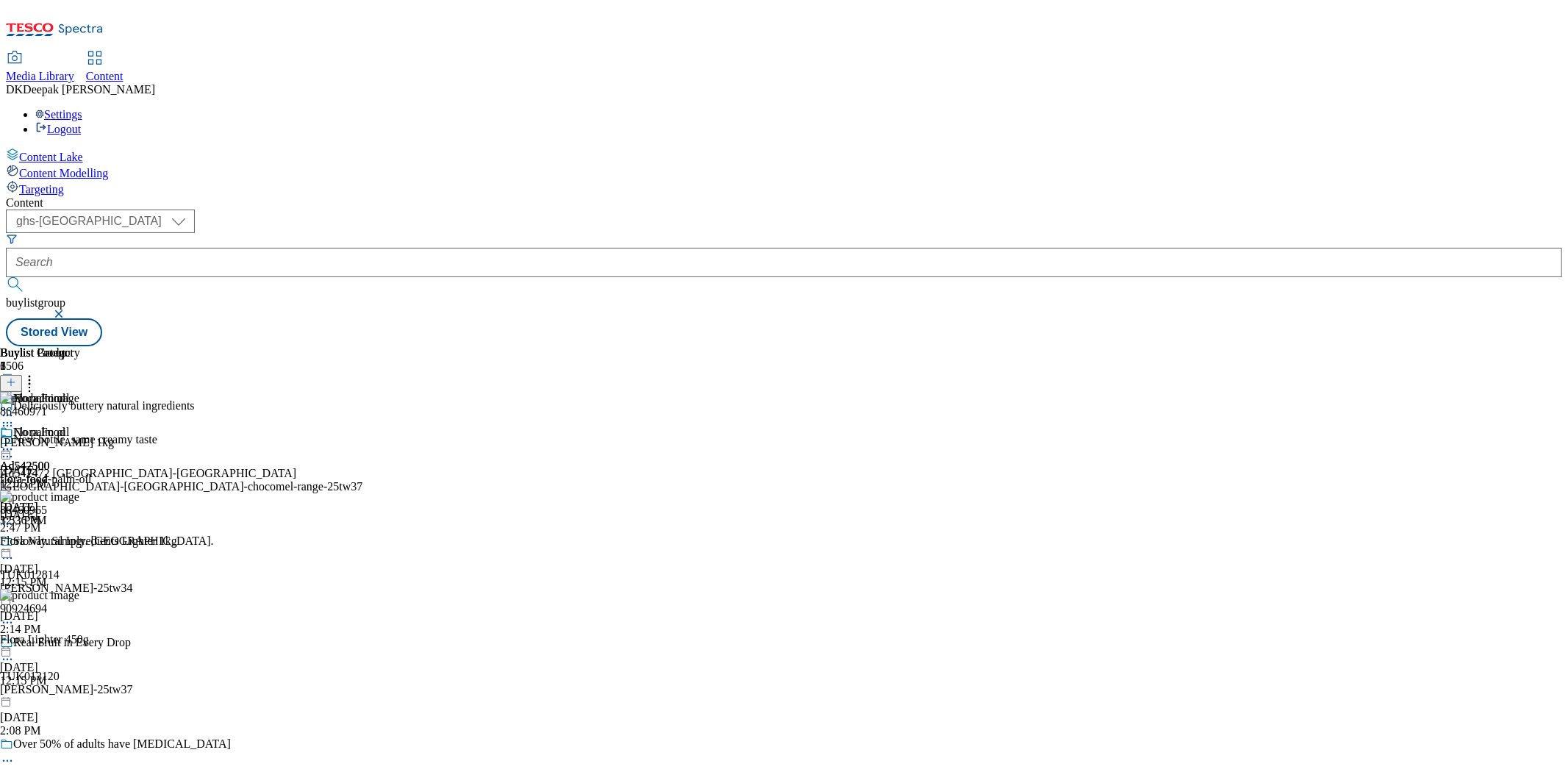
click at [15, 442] on icon at bounding box center [7, 449] width 15 height 15
